Goal: Task Accomplishment & Management: Manage account settings

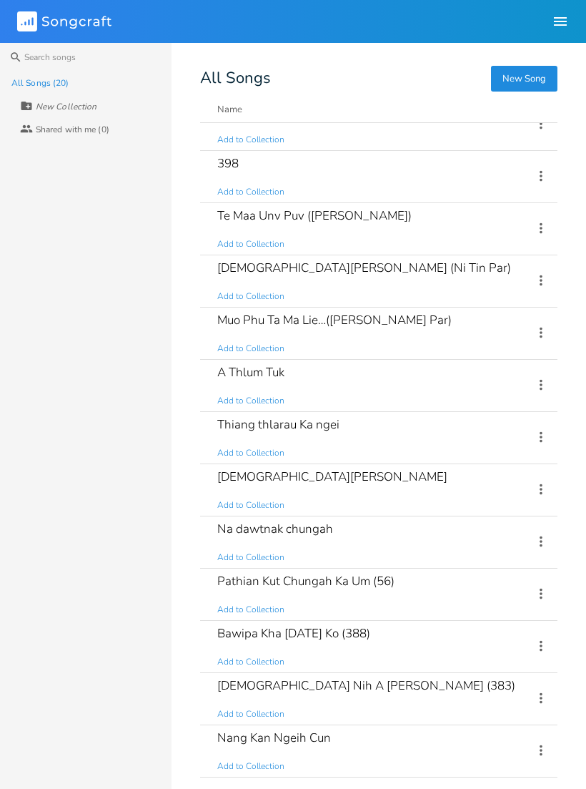
scroll to position [390, 0]
click at [537, 747] on icon at bounding box center [542, 750] width 16 height 16
click at [508, 664] on li "Collection Collections" at bounding box center [483, 662] width 114 height 24
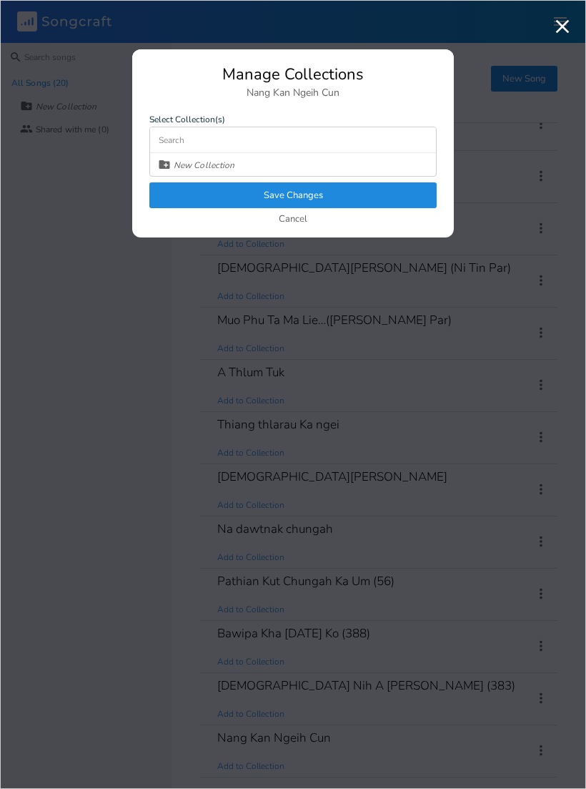
click at [396, 167] on div "New Collection" at bounding box center [293, 164] width 286 height 23
click at [370, 172] on div "New Collection" at bounding box center [293, 164] width 286 height 23
click at [369, 132] on input at bounding box center [293, 140] width 286 height 26
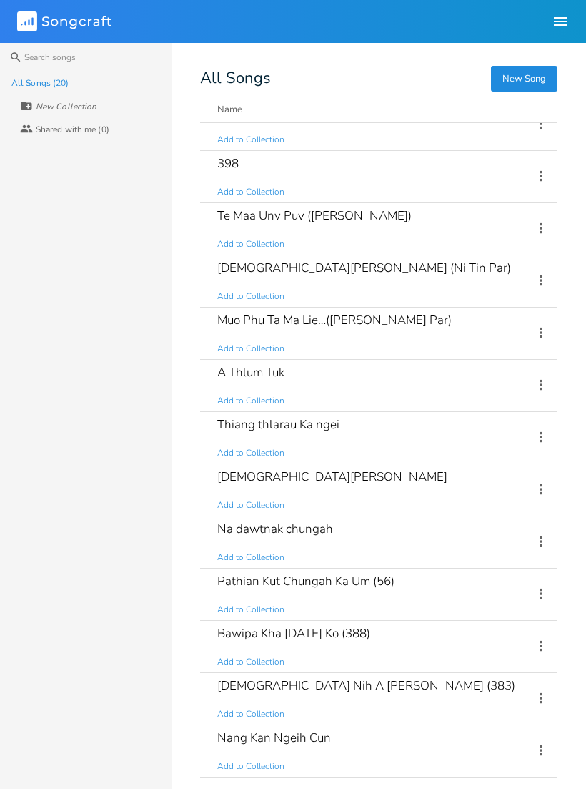
click at [552, 28] on icon "button" at bounding box center [560, 21] width 17 height 17
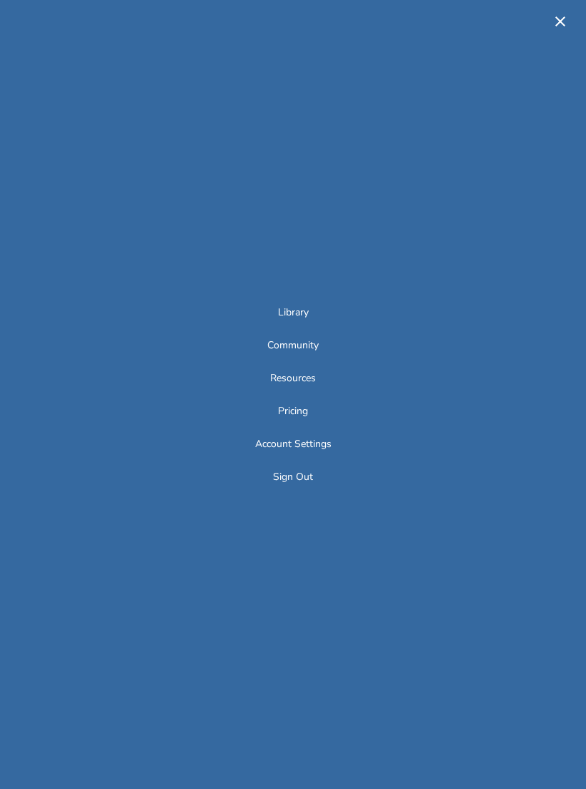
click at [558, 24] on icon "button" at bounding box center [561, 21] width 10 height 10
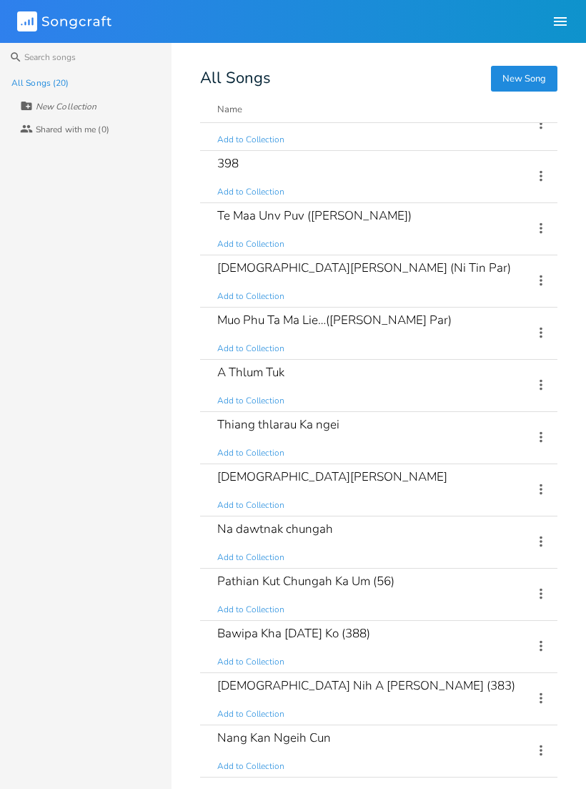
click at [413, 737] on div "Nang Kan Ngeih Cun Add to Collection" at bounding box center [366, 750] width 299 height 51
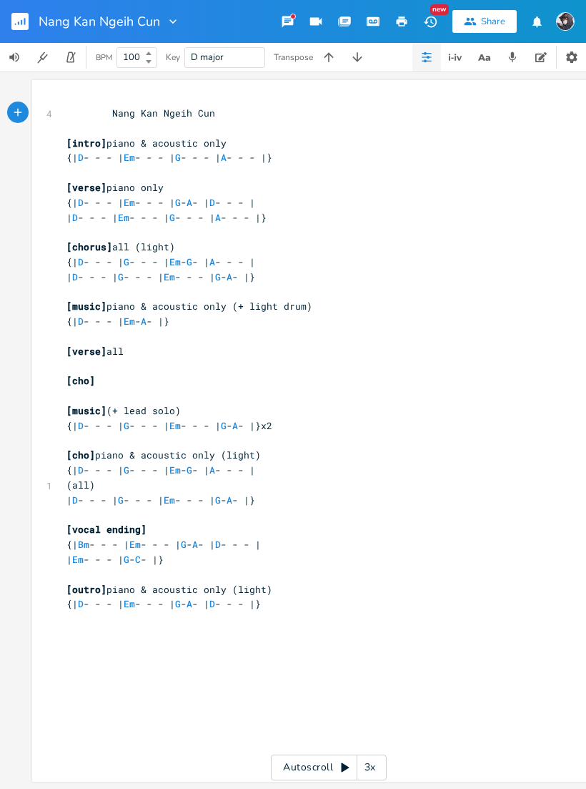
click at [576, 57] on icon "button" at bounding box center [571, 56] width 11 height 11
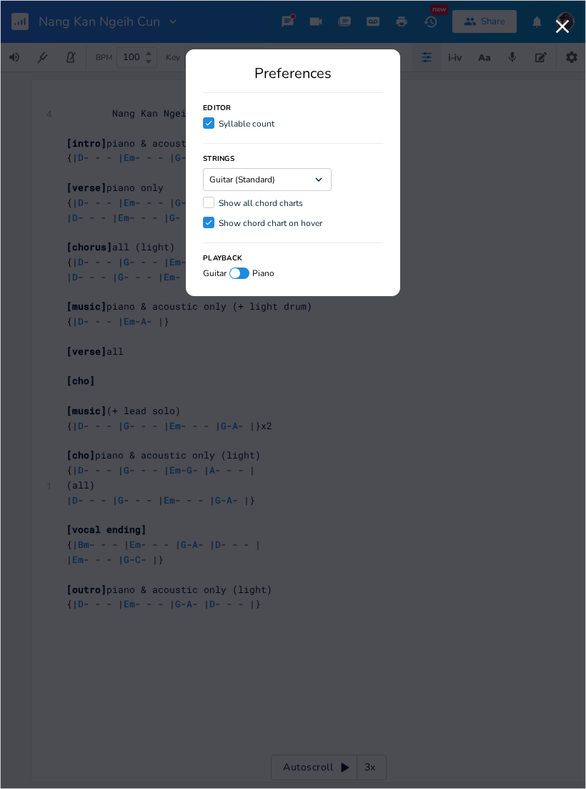
click at [553, 29] on icon "button" at bounding box center [562, 26] width 23 height 23
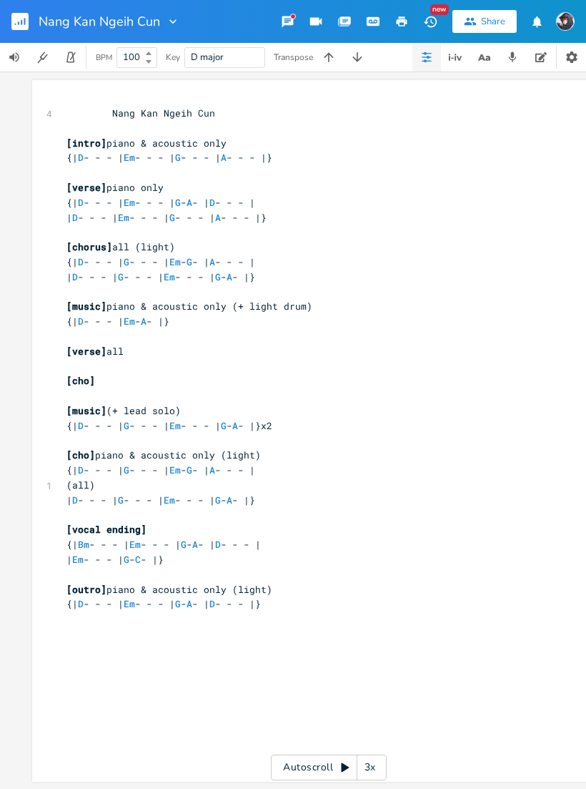
click at [498, 21] on div "Share" at bounding box center [493, 21] width 24 height 13
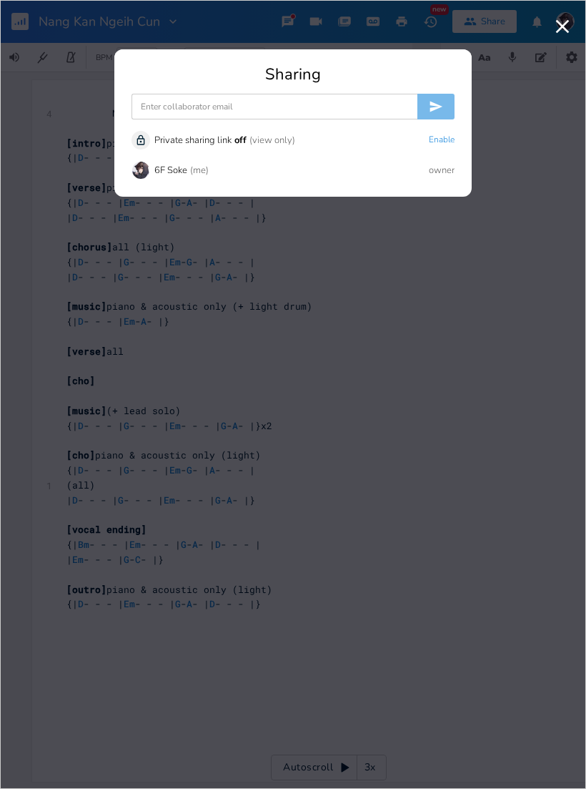
click at [355, 172] on div "6F Soke (me) owner" at bounding box center [293, 170] width 323 height 19
click at [367, 175] on div "6F Soke (me) owner" at bounding box center [293, 170] width 323 height 19
click at [200, 182] on div "Unlock Private sharing link off (view only) Enable 6F Soke (me) owner" at bounding box center [293, 155] width 323 height 60
click at [199, 166] on div "(me)" at bounding box center [199, 170] width 19 height 9
click at [204, 166] on div "(me)" at bounding box center [199, 170] width 19 height 9
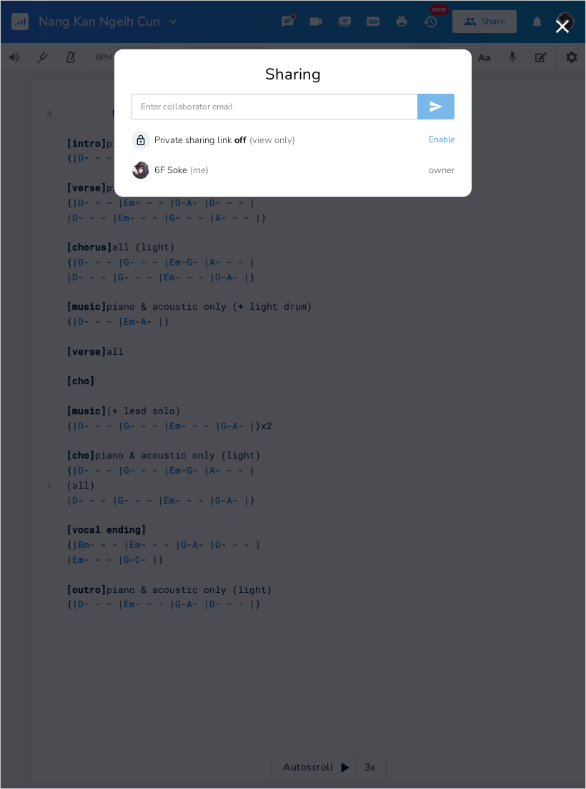
click at [358, 105] on input at bounding box center [275, 107] width 286 height 26
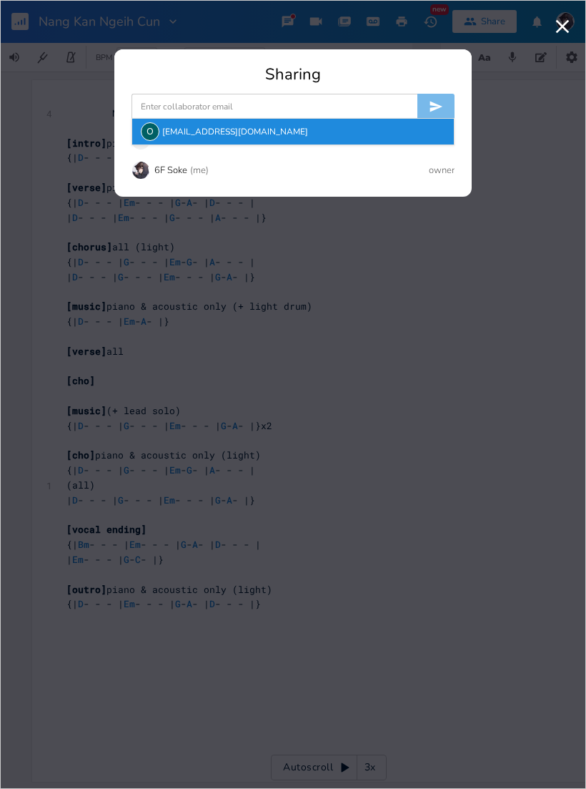
click at [367, 134] on div "O ooflie321@gmail.com" at bounding box center [293, 132] width 322 height 26
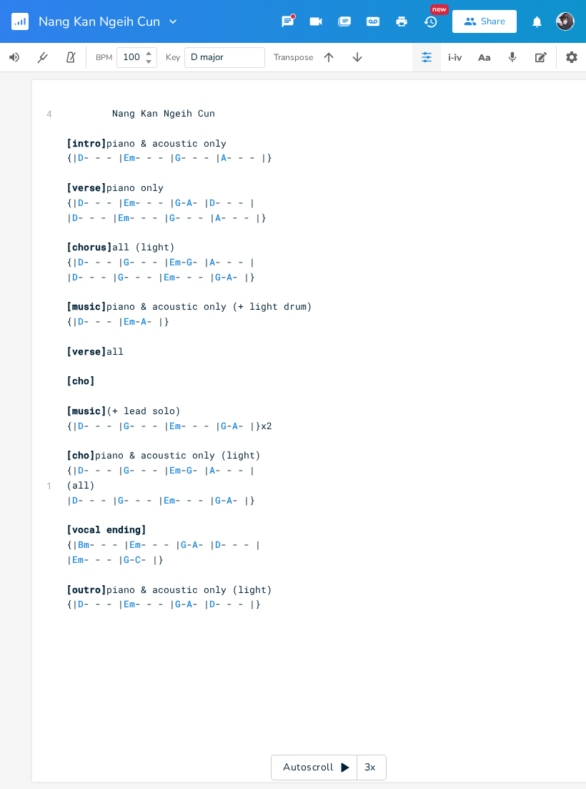
click at [34, 24] on button "button" at bounding box center [25, 21] width 29 height 34
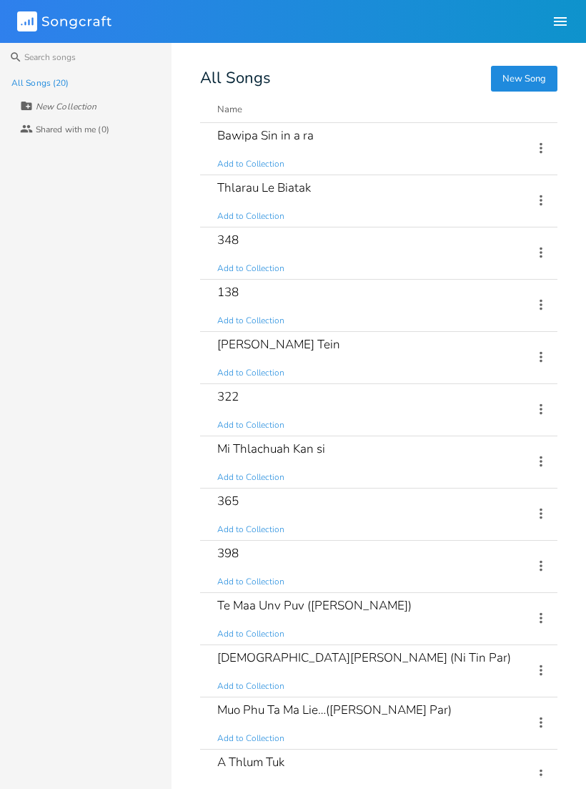
click at [556, 21] on icon "button" at bounding box center [560, 21] width 13 height 9
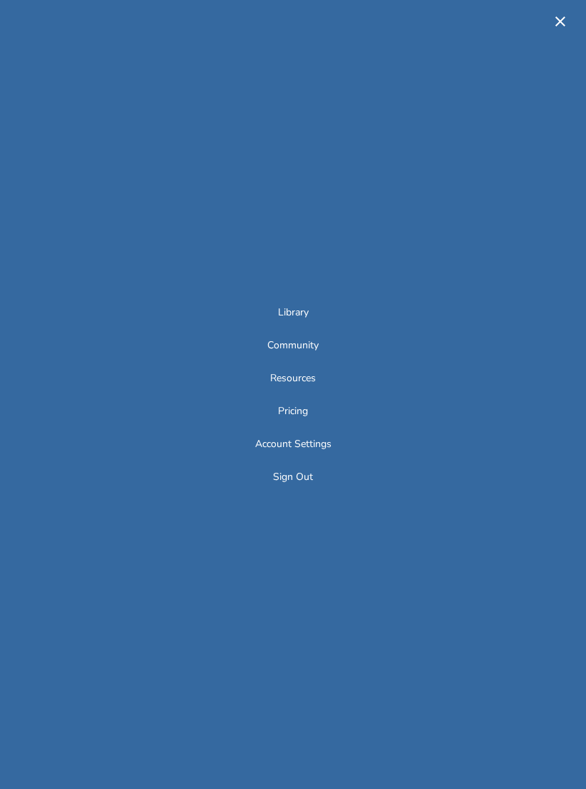
click at [554, 23] on icon "button" at bounding box center [560, 21] width 17 height 17
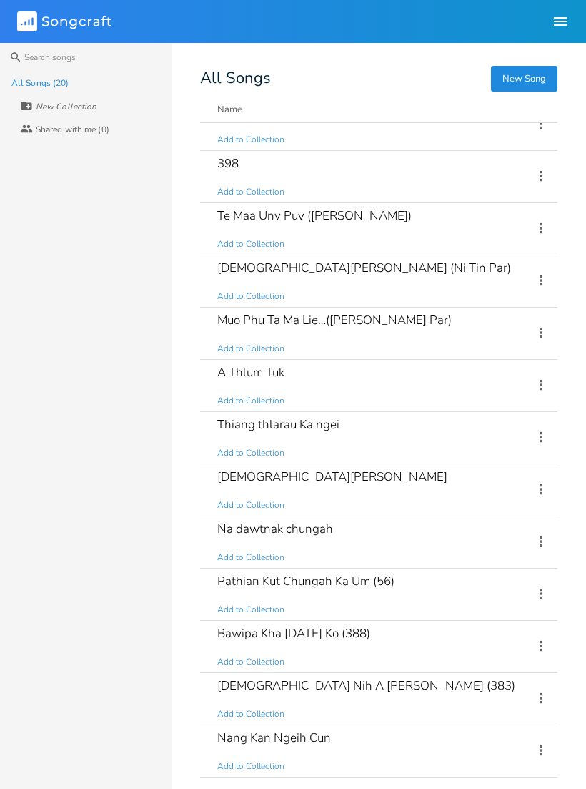
scroll to position [390, 0]
click at [435, 740] on div "Nang Kan Ngeih Cun Add to Collection" at bounding box center [366, 750] width 299 height 51
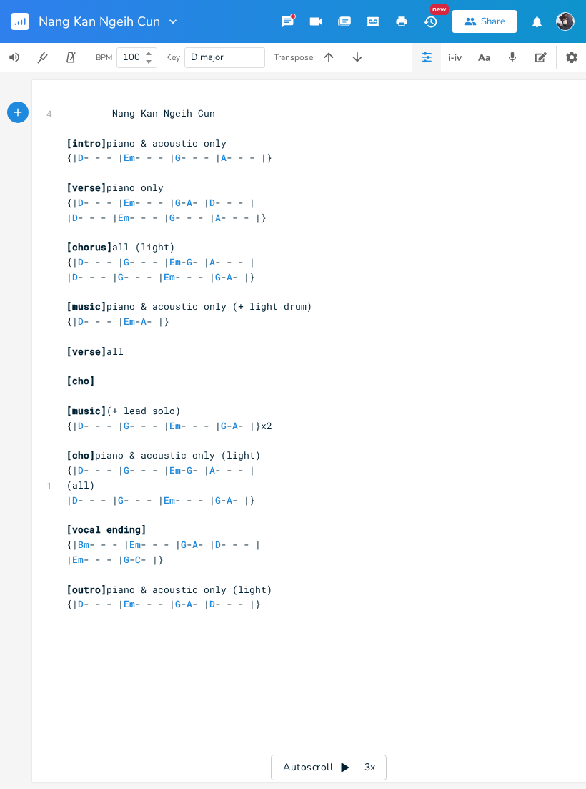
click at [162, 27] on div at bounding box center [170, 21] width 20 height 14
click at [568, 56] on icon "button" at bounding box center [571, 56] width 11 height 11
click at [544, 58] on icon "button" at bounding box center [541, 56] width 11 height 11
click at [515, 57] on icon "button" at bounding box center [512, 57] width 13 height 13
click at [495, 54] on button "button" at bounding box center [484, 57] width 29 height 29
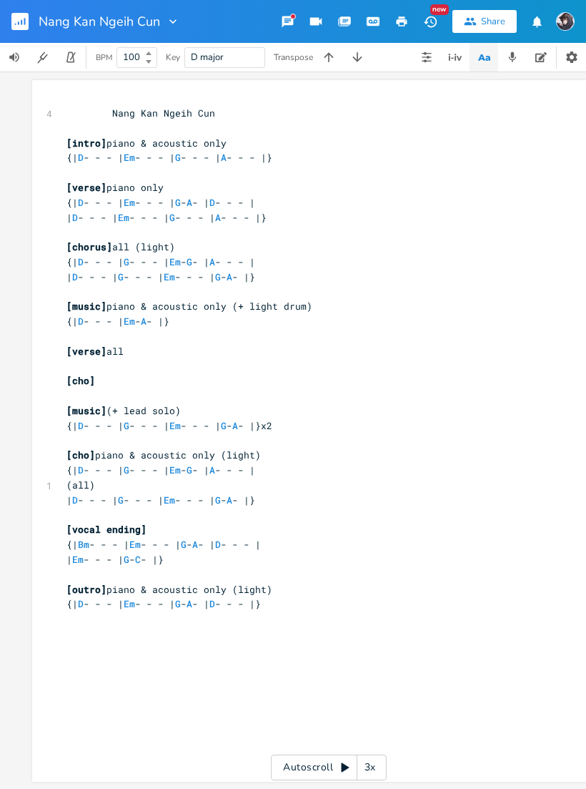
click at [463, 49] on icon "button" at bounding box center [455, 57] width 17 height 17
click at [427, 52] on icon "button" at bounding box center [426, 56] width 11 height 11
click at [427, 57] on icon "button" at bounding box center [426, 56] width 11 height 11
click at [370, 19] on icon "button" at bounding box center [373, 21] width 11 height 7
click at [378, 21] on icon "button" at bounding box center [373, 21] width 11 height 7
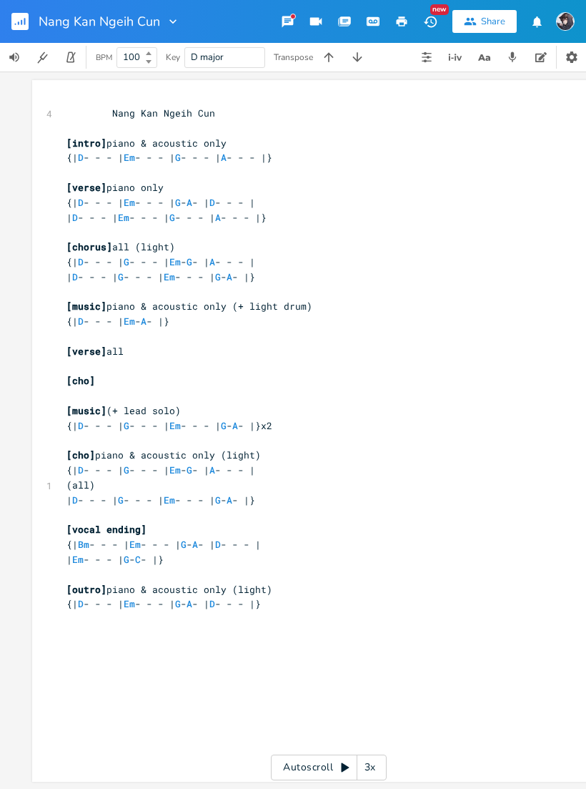
click at [401, 19] on icon "button" at bounding box center [402, 21] width 11 height 10
click at [344, 23] on icon "button" at bounding box center [345, 20] width 11 height 8
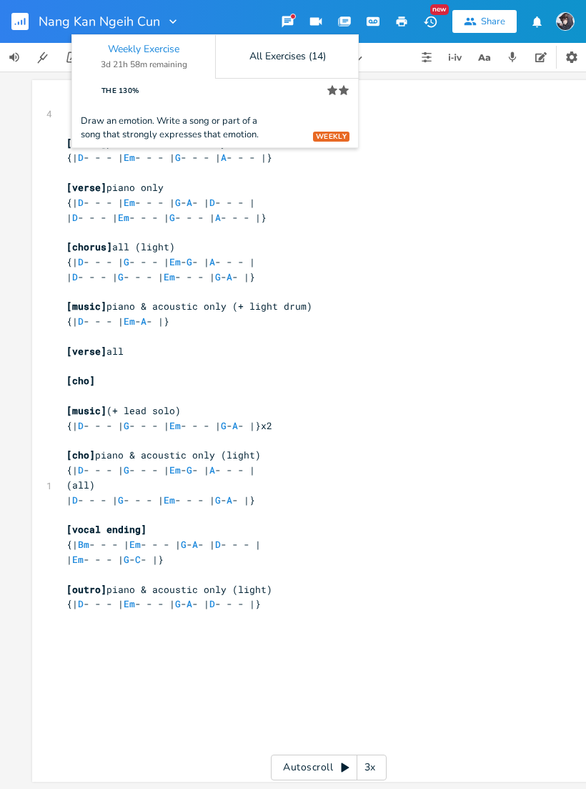
click at [124, 57] on div "Weekly Exercise 3d 21h 58m remaining" at bounding box center [143, 56] width 143 height 43
click at [330, 55] on div "All Exercises (14)" at bounding box center [287, 57] width 144 height 44
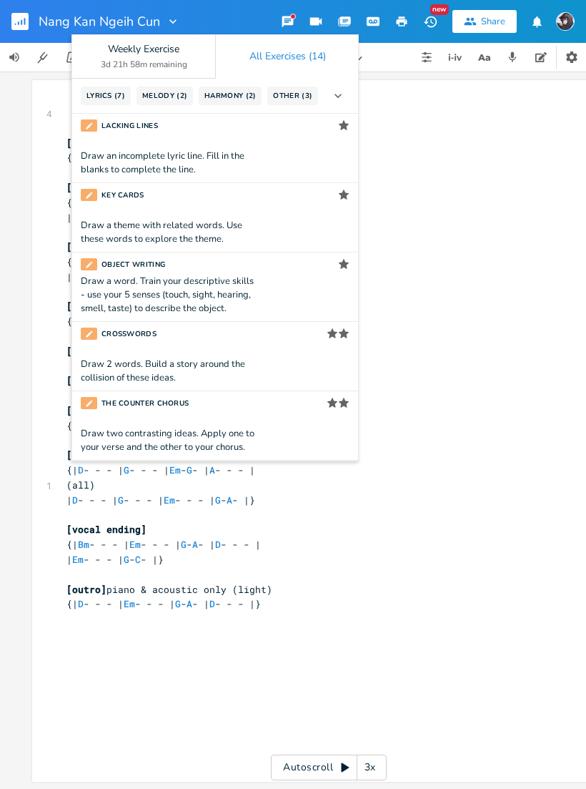
click at [134, 66] on div "3d 21h 58m remaining" at bounding box center [144, 64] width 87 height 9
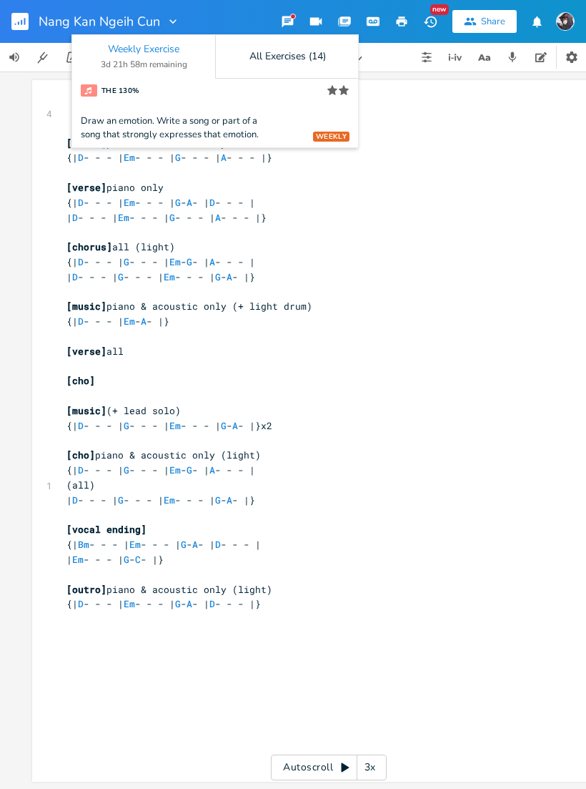
click at [288, 20] on icon "button" at bounding box center [287, 21] width 11 height 11
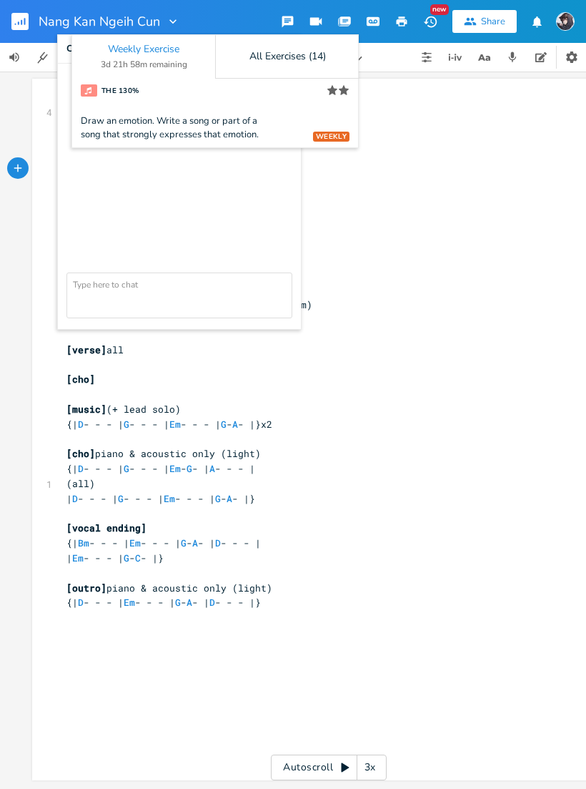
scroll to position [12, 0]
click at [317, 24] on icon "button" at bounding box center [316, 22] width 12 height 8
click at [346, 19] on icon "button" at bounding box center [345, 20] width 11 height 8
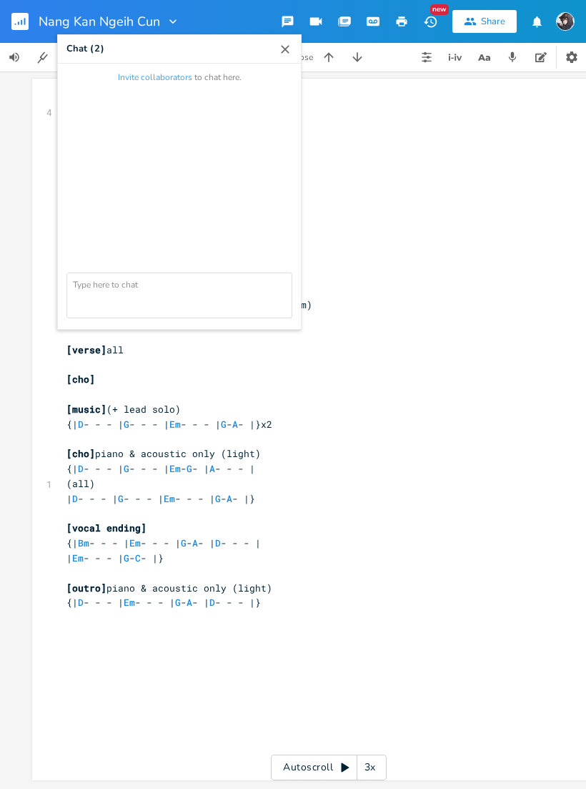
click at [295, 28] on button "button" at bounding box center [287, 22] width 29 height 26
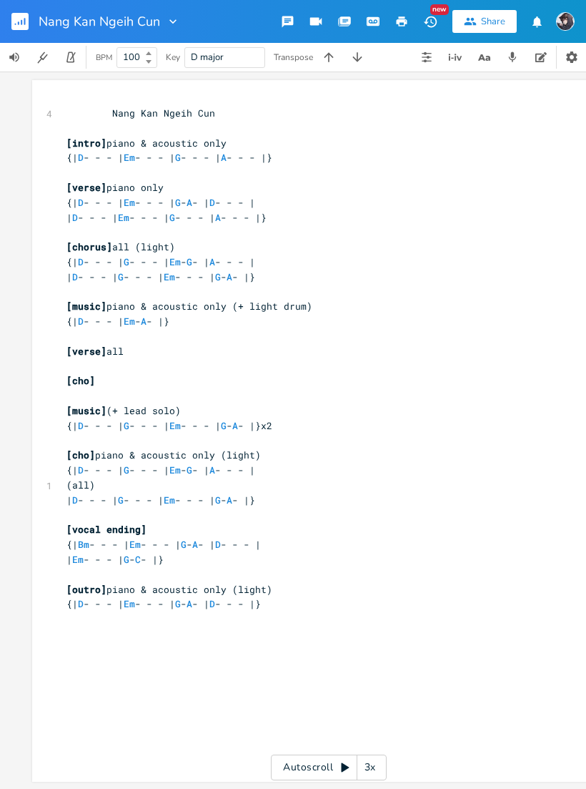
scroll to position [0, 0]
click at [438, 26] on icon "button" at bounding box center [430, 21] width 15 height 15
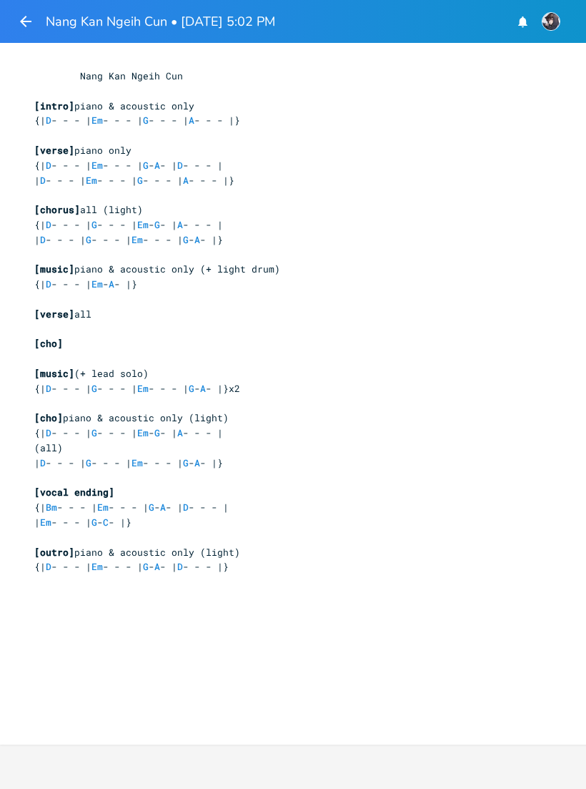
click at [30, 25] on icon "button" at bounding box center [25, 21] width 17 height 17
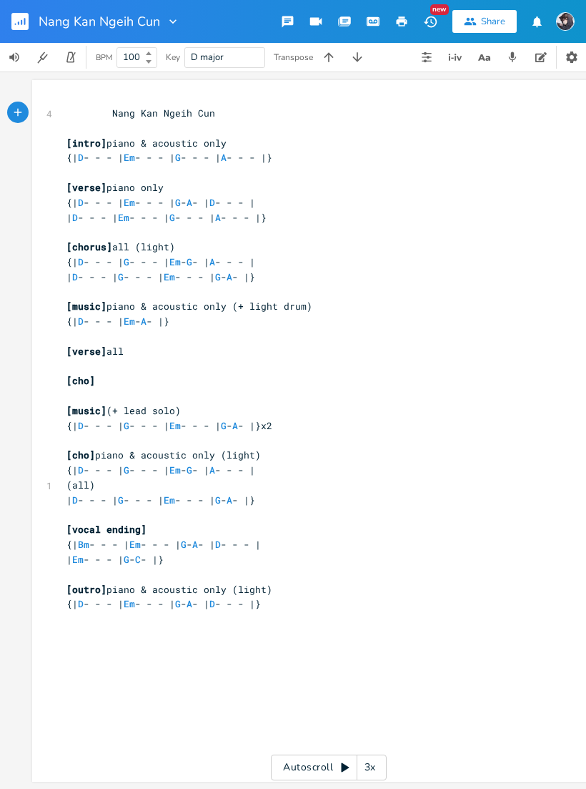
click at [566, 61] on icon "button" at bounding box center [572, 57] width 14 height 14
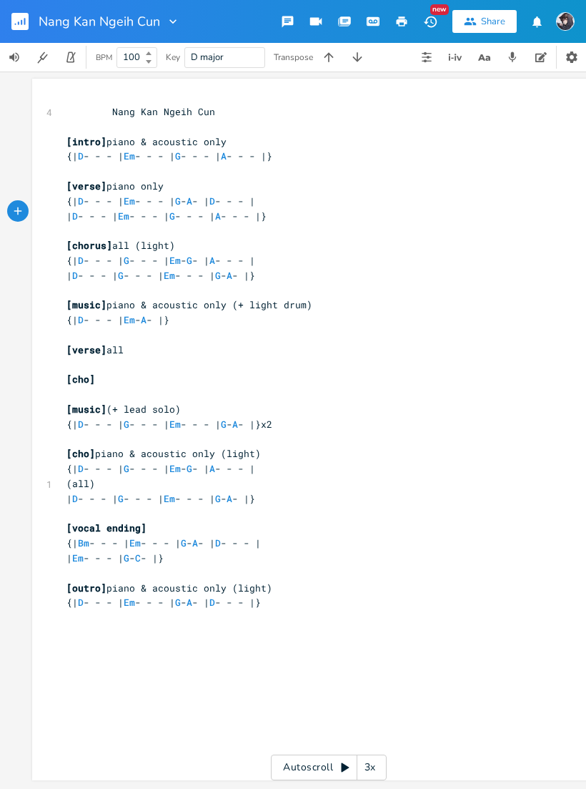
scroll to position [24, 0]
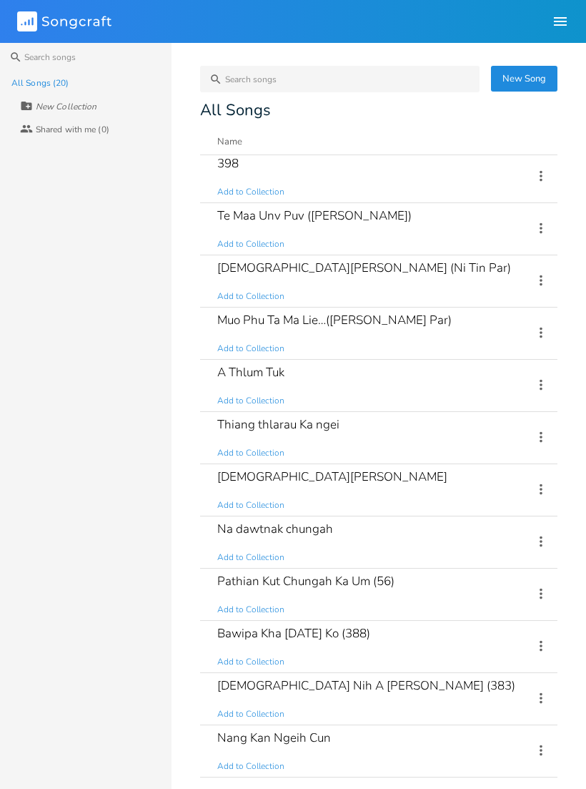
scroll to position [422, 0]
click at [310, 679] on div "[DEMOGRAPHIC_DATA] Nih A [PERSON_NAME] (383)" at bounding box center [366, 685] width 298 height 12
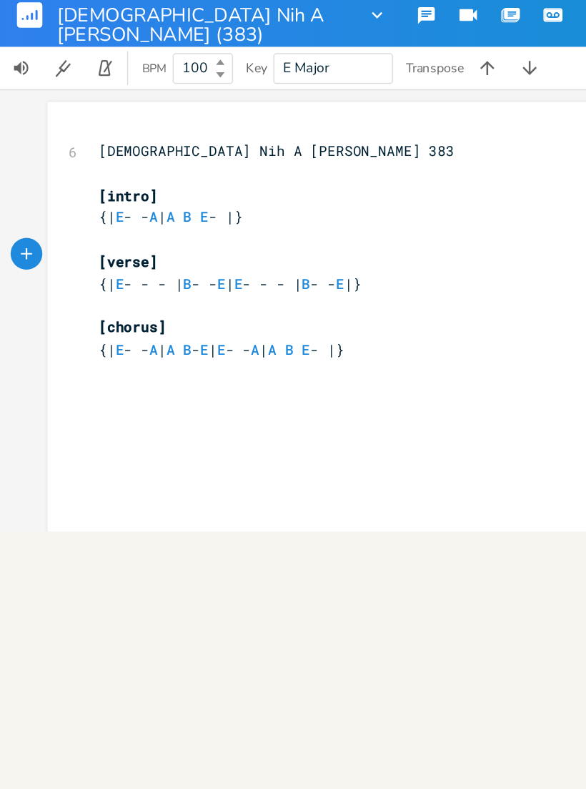
click at [16, 14] on rect "button" at bounding box center [19, 21] width 17 height 17
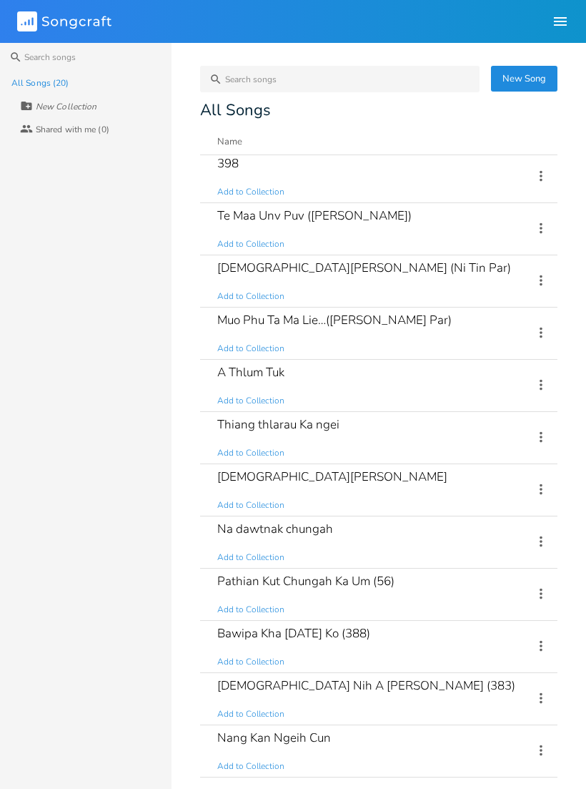
scroll to position [422, 0]
click at [300, 634] on div "Bawipa Kha [DATE] Ko (388)" at bounding box center [293, 633] width 153 height 12
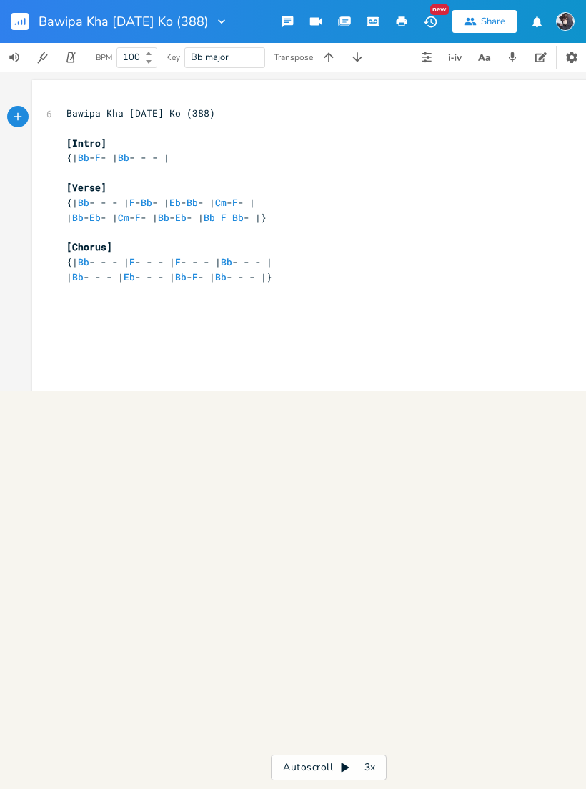
click at [22, 25] on rect "button" at bounding box center [19, 21] width 17 height 17
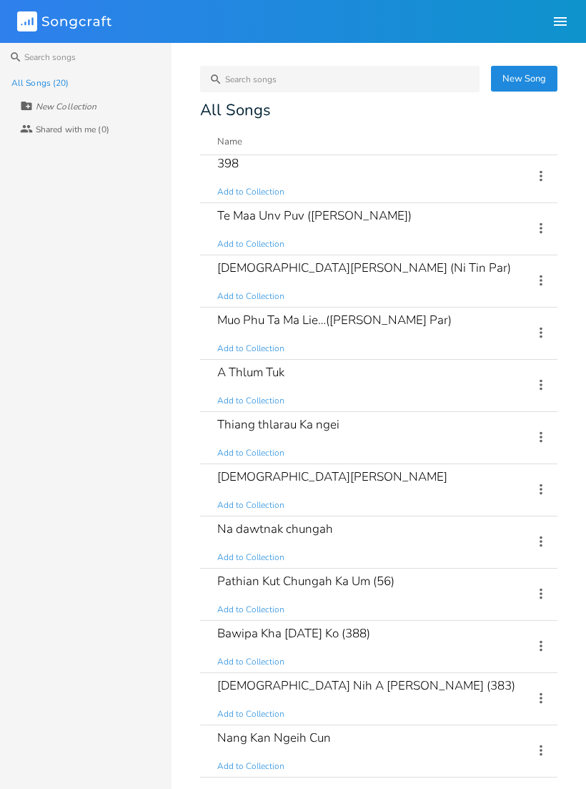
scroll to position [422, 0]
click at [363, 583] on div "Pathian Kut Chungah Ka Um (56)" at bounding box center [305, 581] width 177 height 12
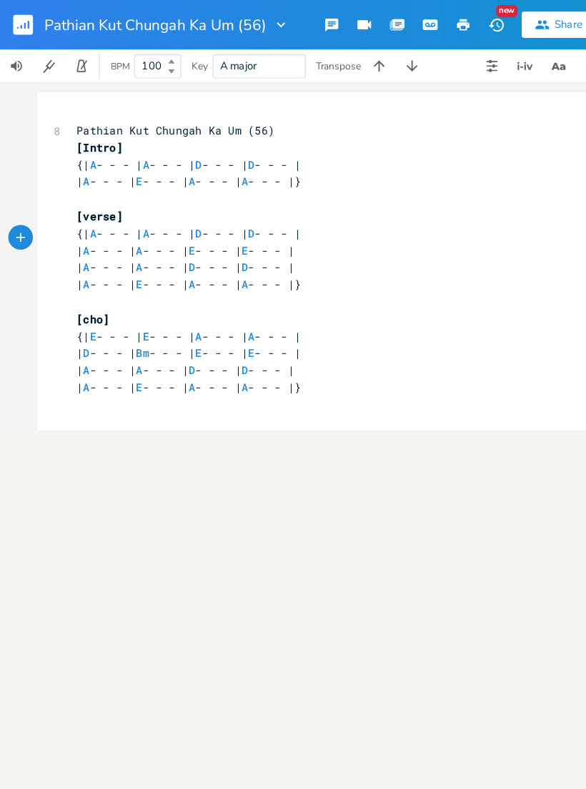
click at [19, 24] on icon "button" at bounding box center [18, 23] width 1 height 4
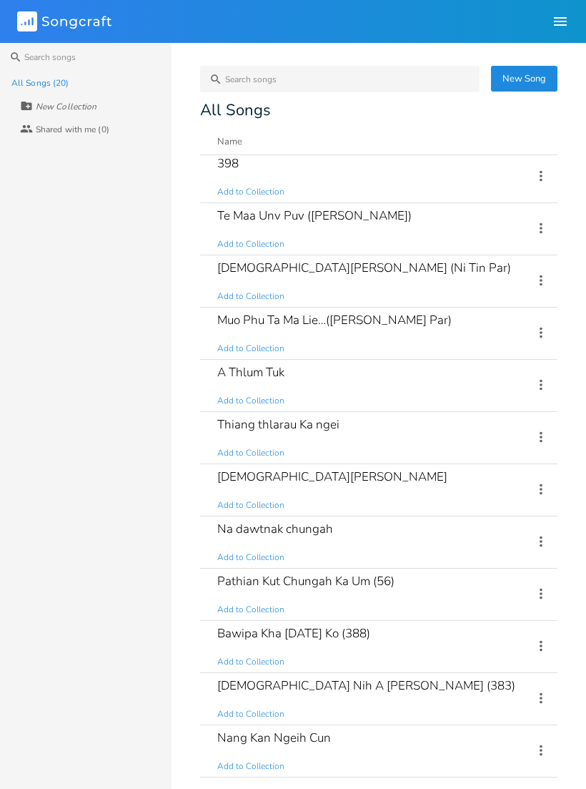
scroll to position [422, 0]
click at [353, 532] on div "Na dawtnak chungah Add to Collection" at bounding box center [366, 541] width 299 height 51
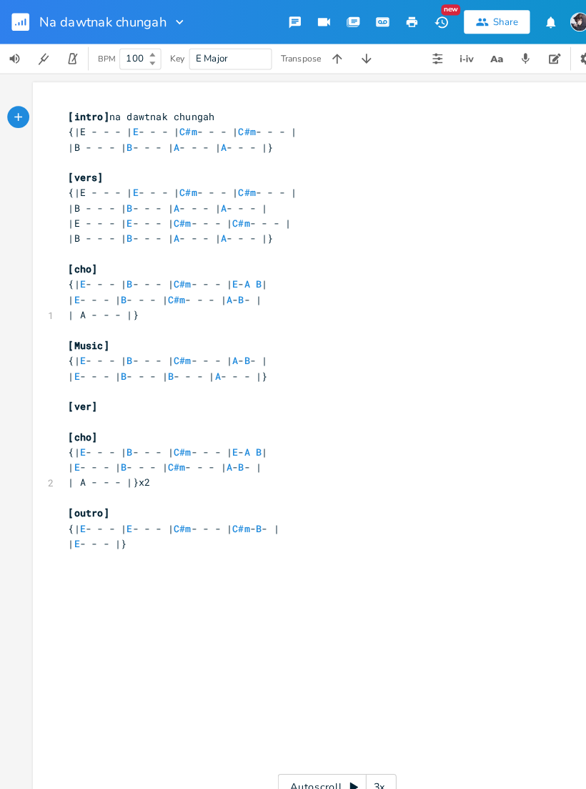
click at [28, 22] on rect "button" at bounding box center [19, 21] width 17 height 17
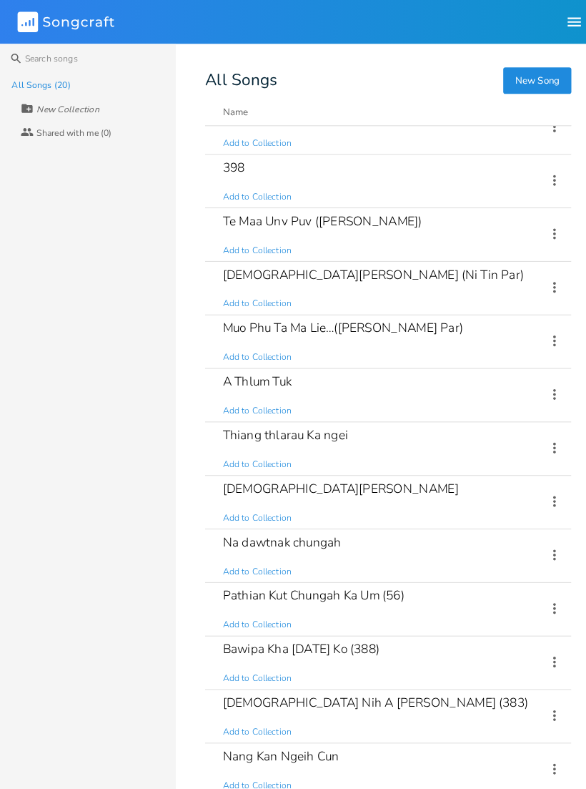
scroll to position [390, 0]
click at [307, 479] on div "[DEMOGRAPHIC_DATA][PERSON_NAME] Add to Collection" at bounding box center [366, 489] width 299 height 51
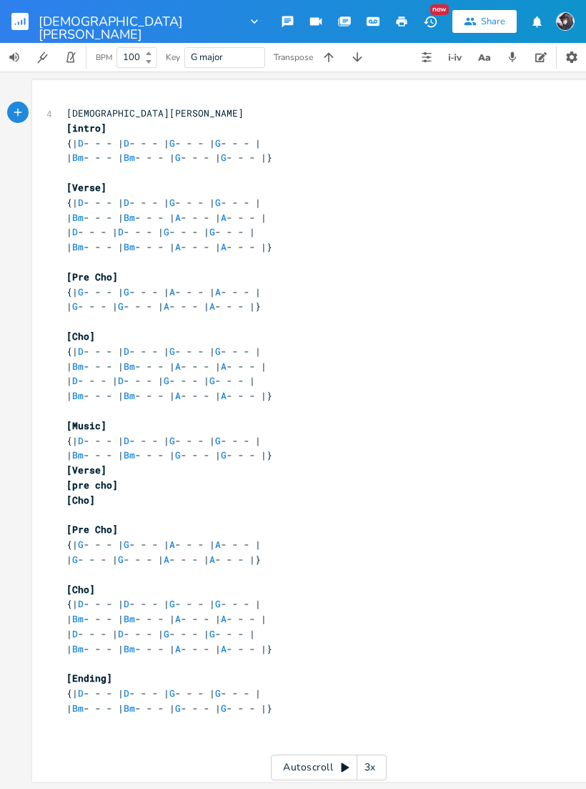
click at [18, 27] on rect "button" at bounding box center [19, 21] width 17 height 17
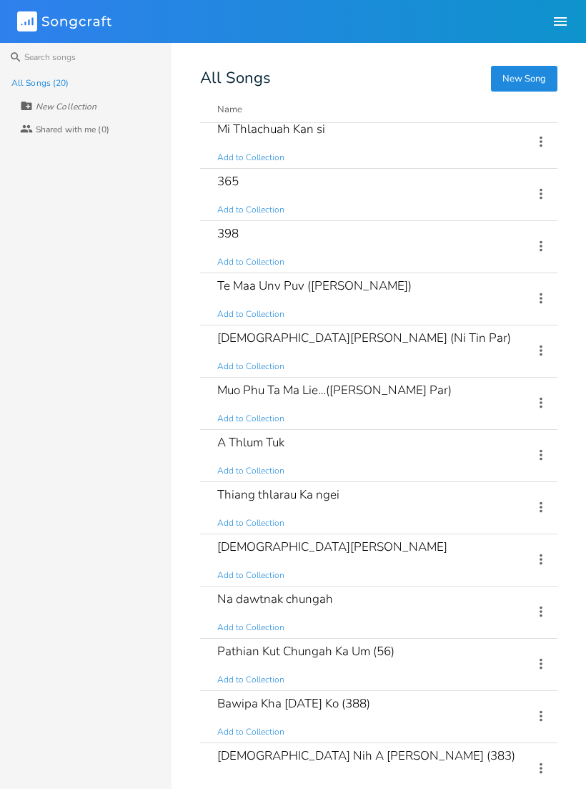
scroll to position [315, 0]
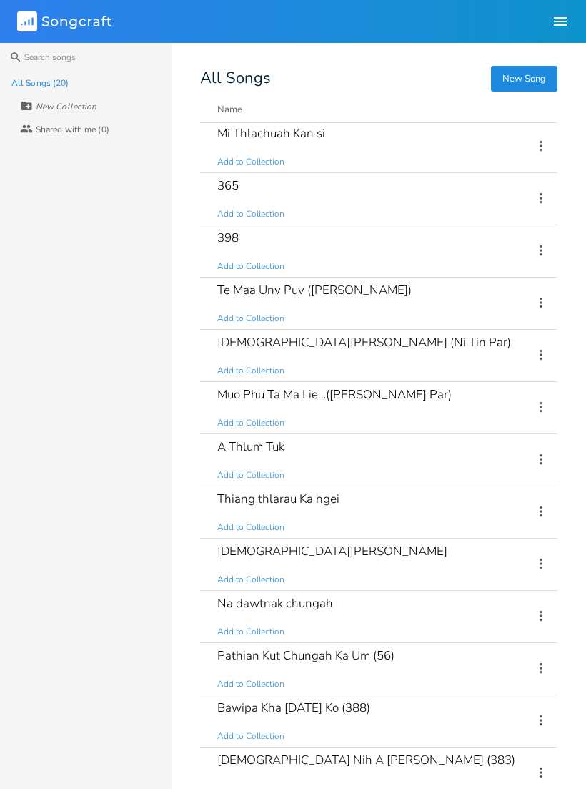
click at [318, 498] on div "Thiang thlarau Ka ngei" at bounding box center [278, 499] width 122 height 12
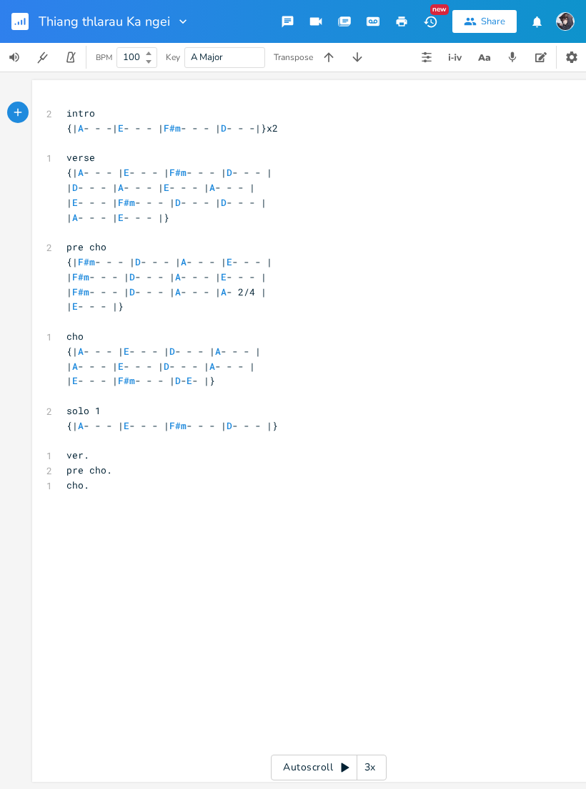
click at [23, 38] on button "button" at bounding box center [25, 21] width 29 height 34
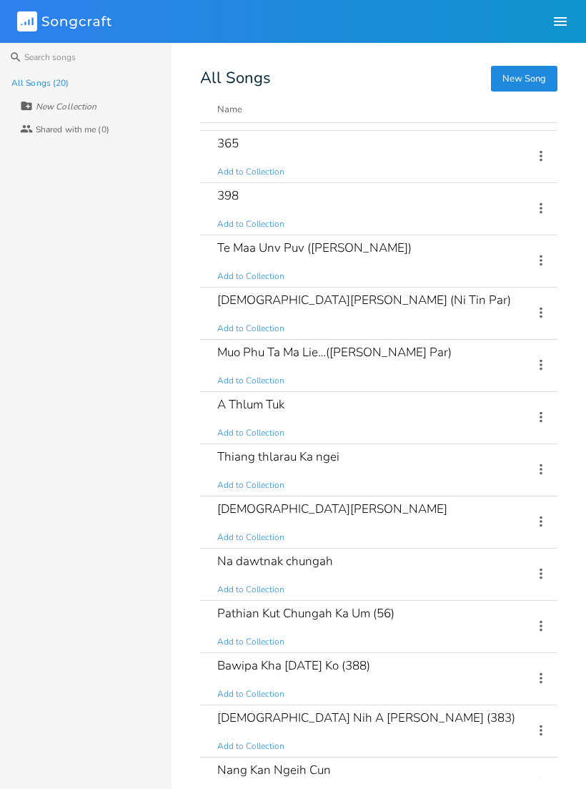
scroll to position [356, 0]
click at [300, 410] on div "A Thlum Tuk Add to Collection" at bounding box center [366, 418] width 299 height 51
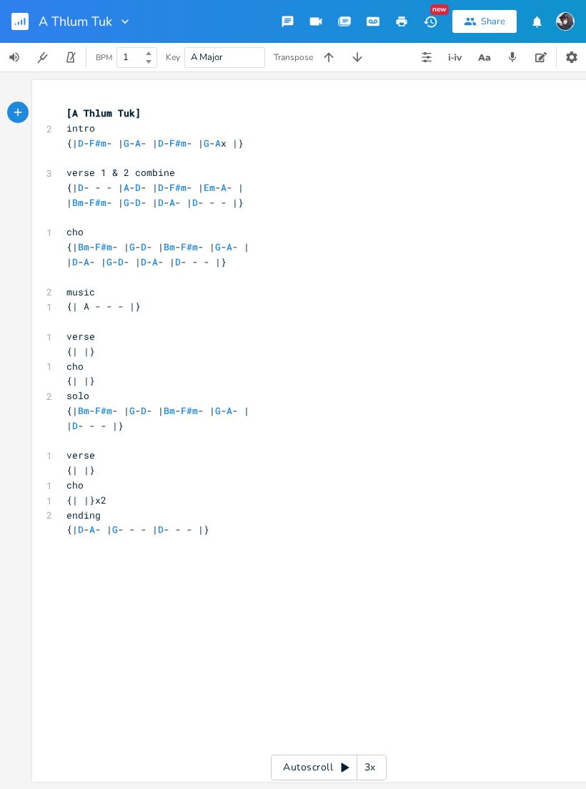
click at [20, 27] on rect "button" at bounding box center [19, 21] width 17 height 17
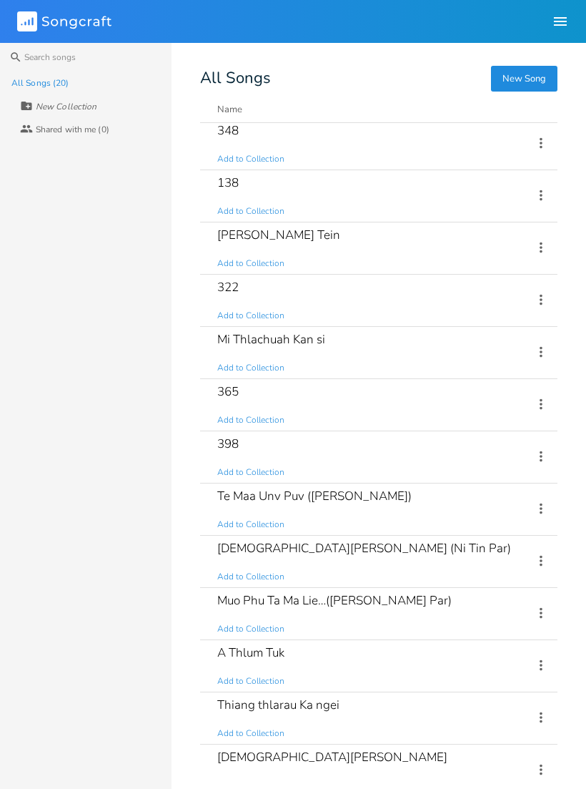
scroll to position [109, 0]
click at [370, 616] on div "Muo Phu Ta Ma Lie…([PERSON_NAME] Par) Add to Collection" at bounding box center [366, 614] width 299 height 51
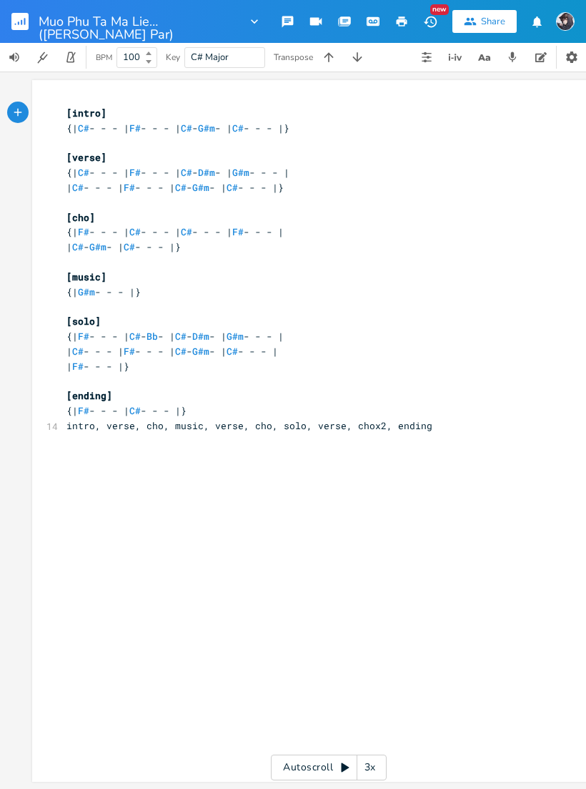
click at [21, 23] on icon "button" at bounding box center [21, 22] width 1 height 5
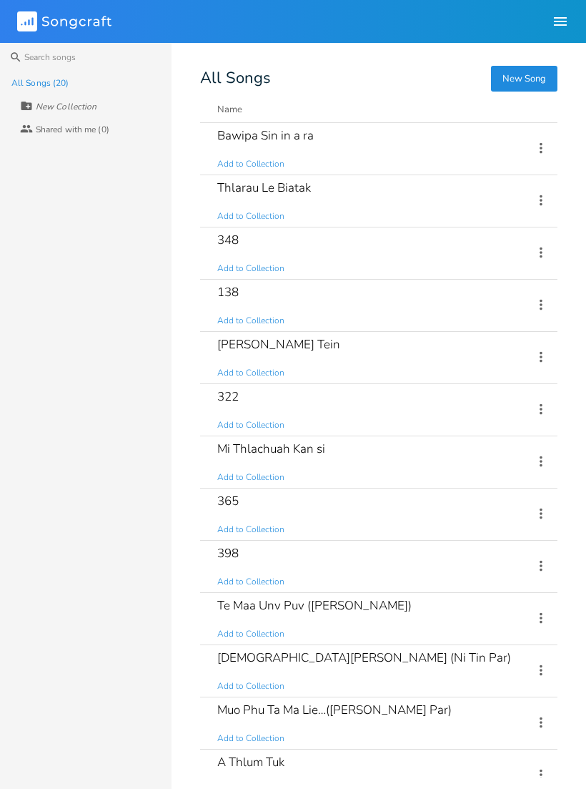
click at [275, 554] on div "398 Add to Collection" at bounding box center [366, 566] width 299 height 51
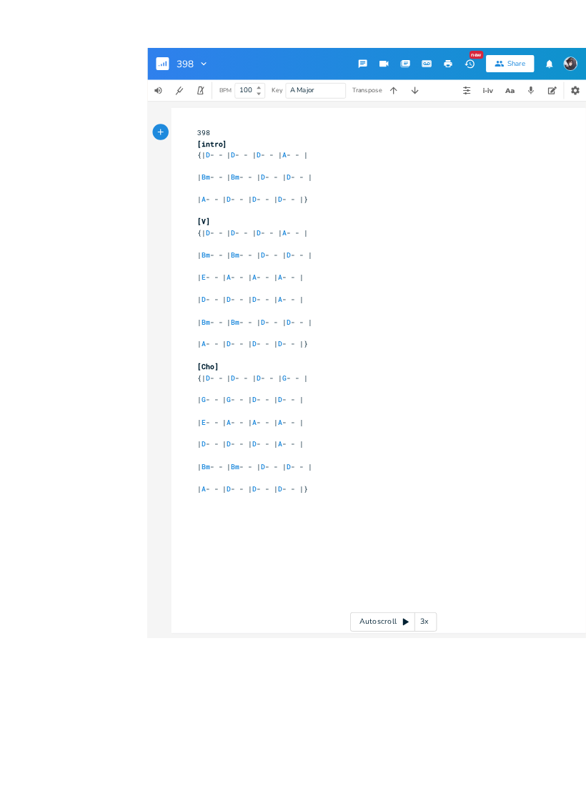
scroll to position [17, 0]
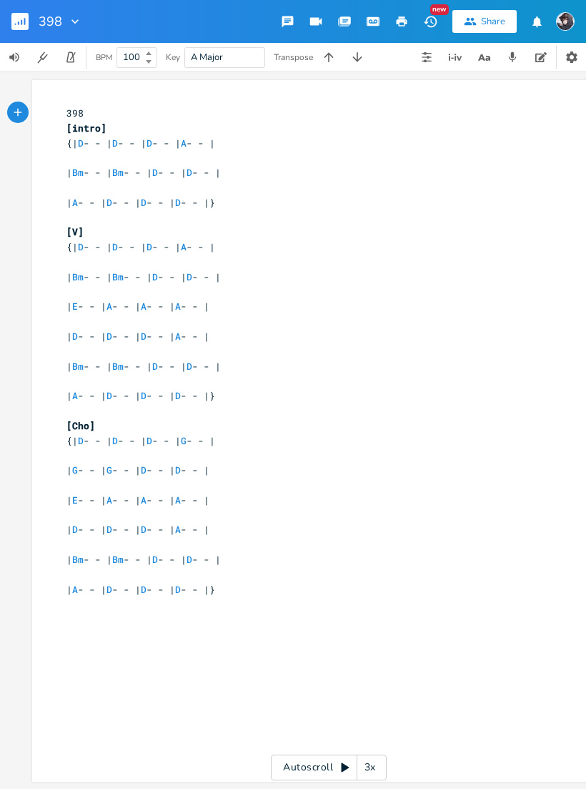
click at [25, 19] on icon "button" at bounding box center [24, 21] width 1 height 7
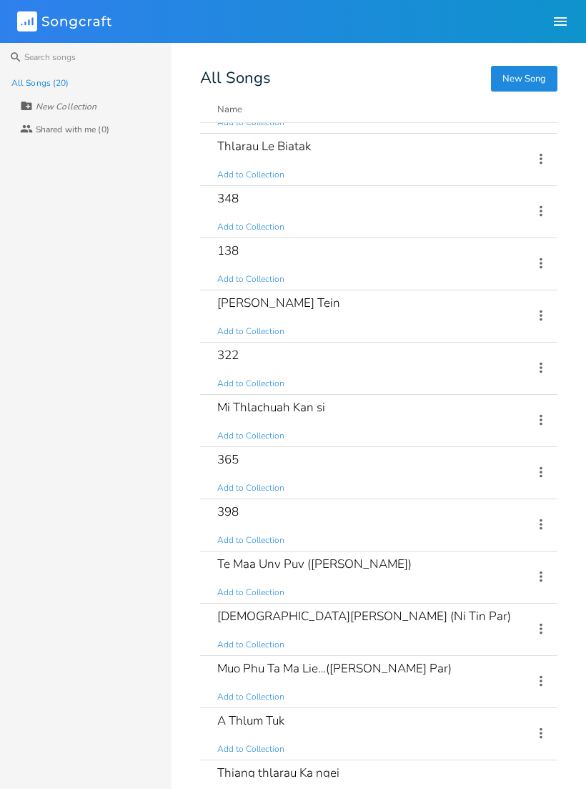
scroll to position [44, 0]
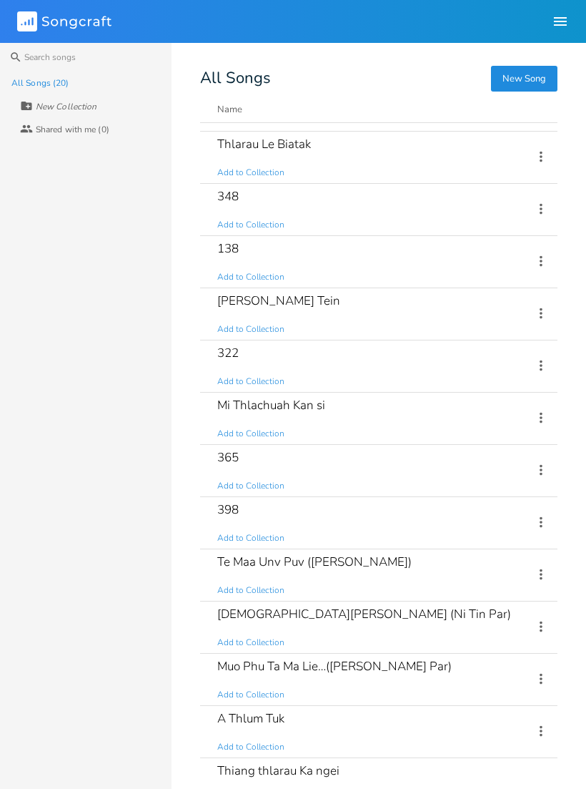
click at [415, 462] on div "365 Add to Collection" at bounding box center [366, 470] width 299 height 51
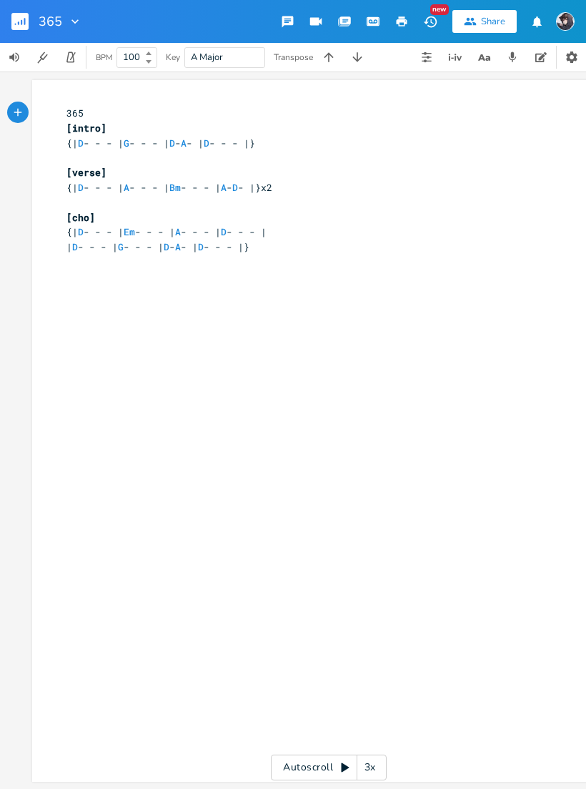
click at [11, 19] on rect "button" at bounding box center [19, 21] width 17 height 17
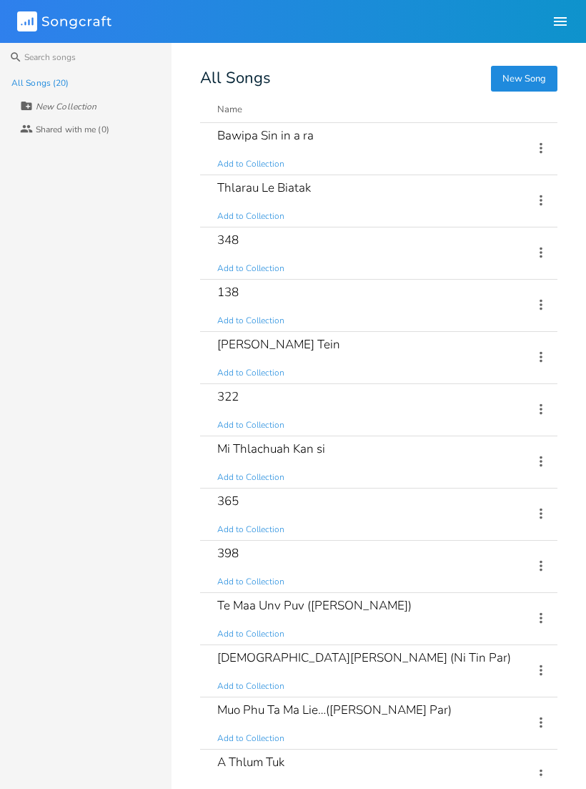
click at [381, 462] on div "Mi Thlachuah Kan si Add to Collection" at bounding box center [366, 461] width 299 height 51
